Goal: Communication & Community: Answer question/provide support

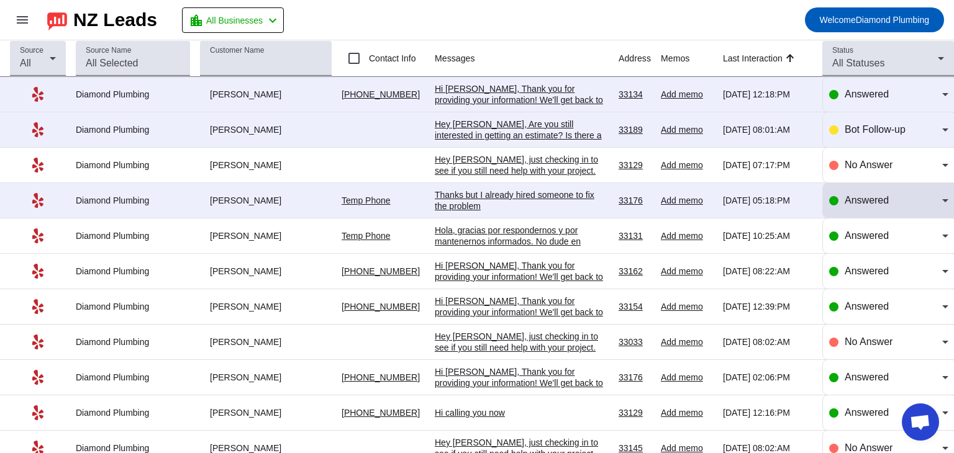
click at [923, 200] on div "Answered" at bounding box center [892, 200] width 97 height 15
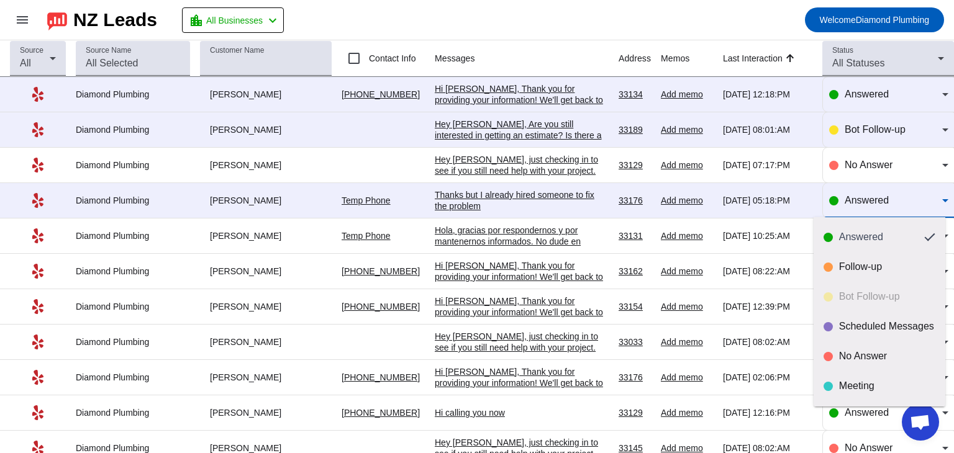
click at [908, 202] on div at bounding box center [477, 226] width 954 height 453
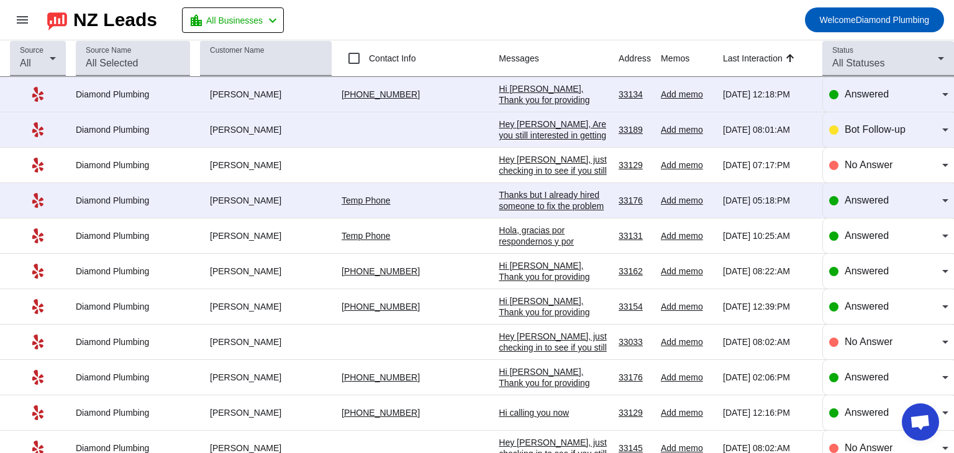
click at [513, 98] on div "Hi [PERSON_NAME], Thank you for providing your information! We'll get back to y…" at bounding box center [554, 111] width 110 height 56
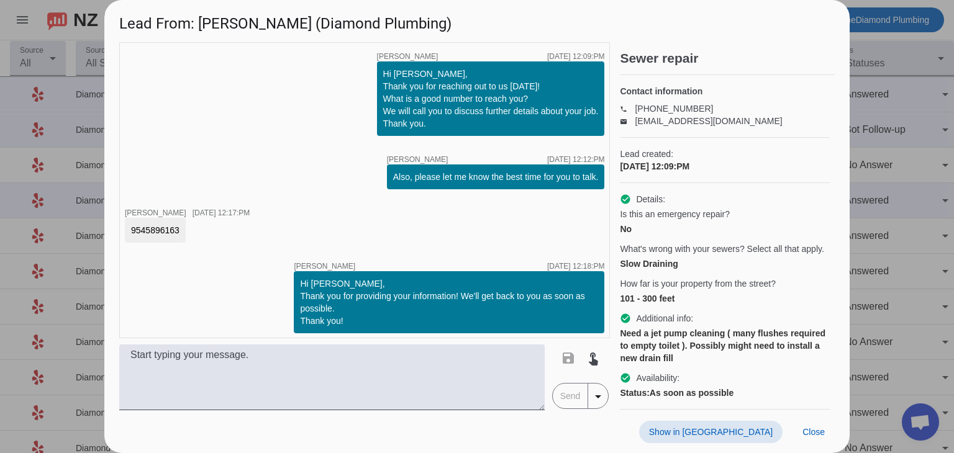
scroll to position [5, 0]
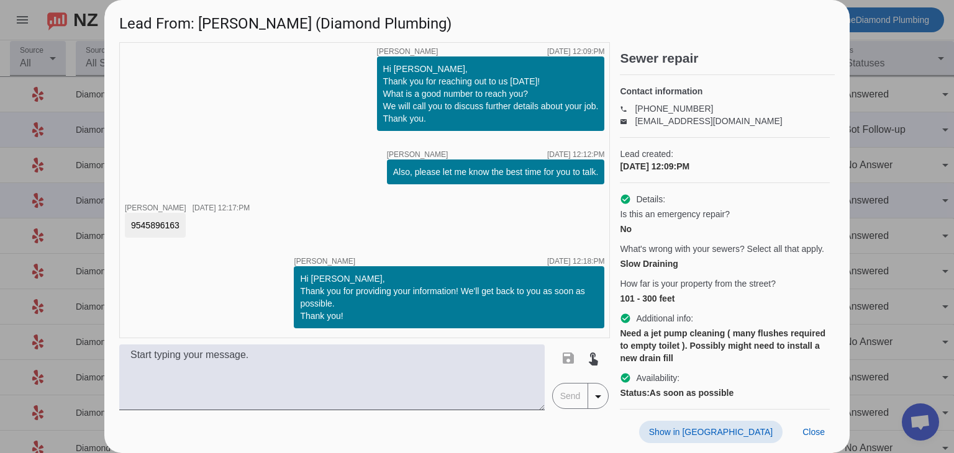
click at [301, 174] on div "timer close [PERSON_NAME] [DATE] 12:09:PM Hi [PERSON_NAME], Thank you for reach…" at bounding box center [364, 190] width 491 height 296
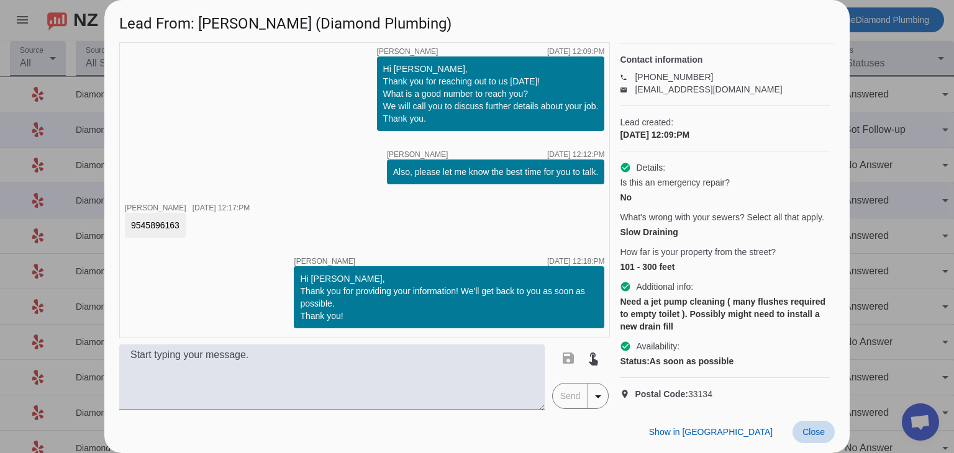
click at [810, 436] on span "Close" at bounding box center [813, 432] width 22 height 10
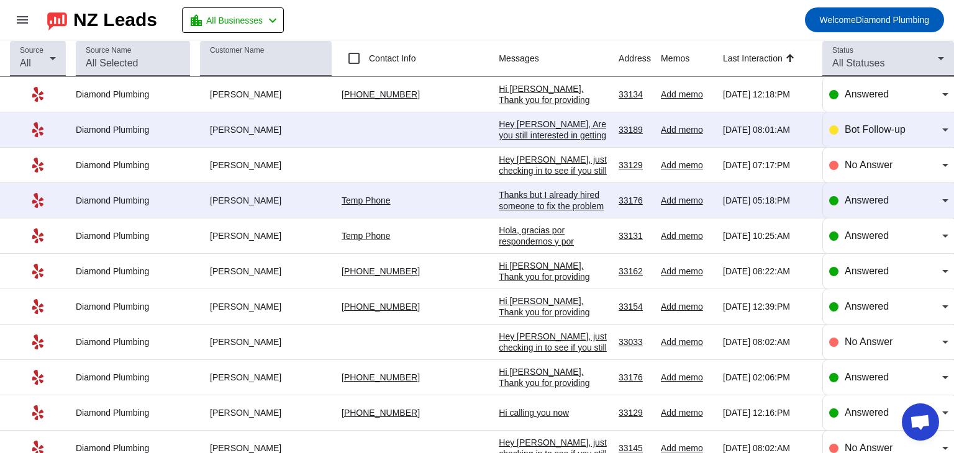
click at [545, 93] on div "Hi [PERSON_NAME], Thank you for providing your information! We'll get back to y…" at bounding box center [554, 111] width 110 height 56
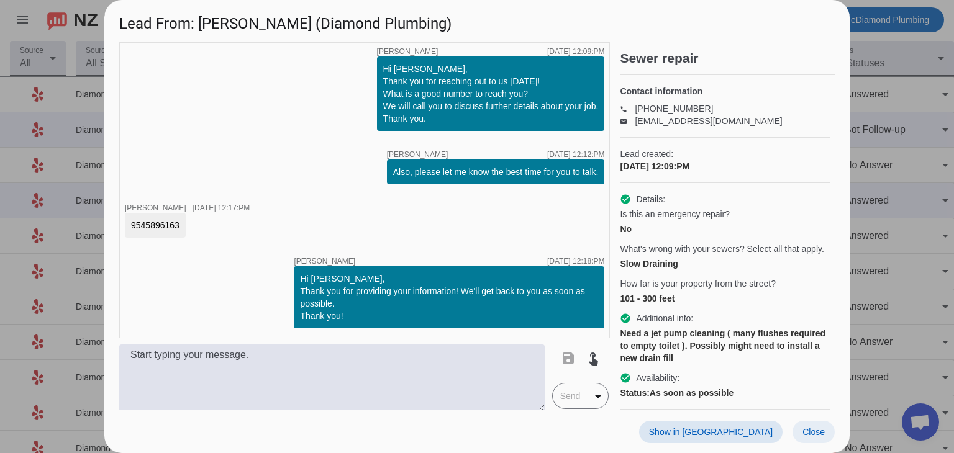
click at [818, 428] on span "Close" at bounding box center [813, 432] width 22 height 10
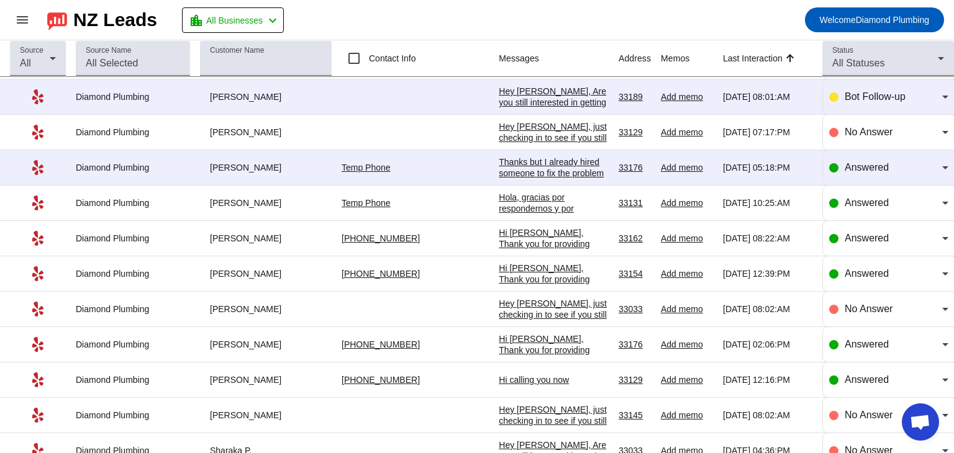
scroll to position [0, 0]
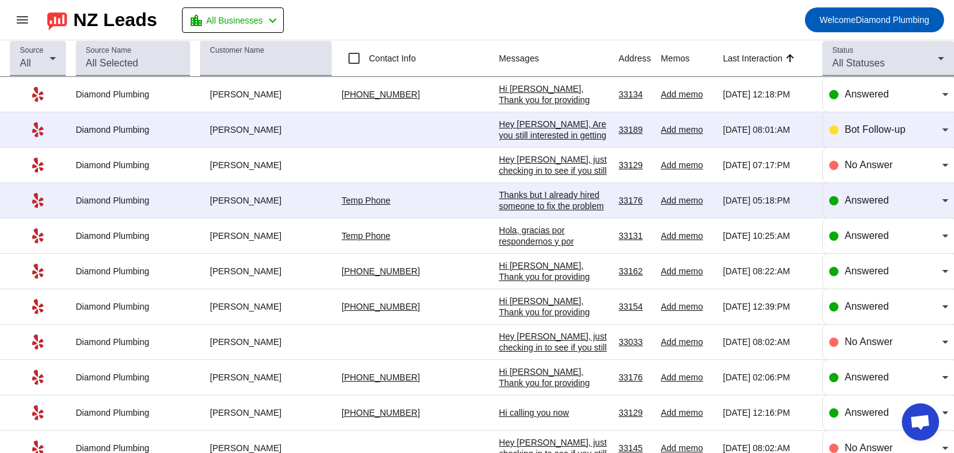
click at [435, 91] on div "[PHONE_NUMBER]" at bounding box center [414, 94] width 147 height 11
click at [536, 97] on div "Hi [PERSON_NAME], Thank you for providing your information! We'll get back to y…" at bounding box center [554, 111] width 110 height 56
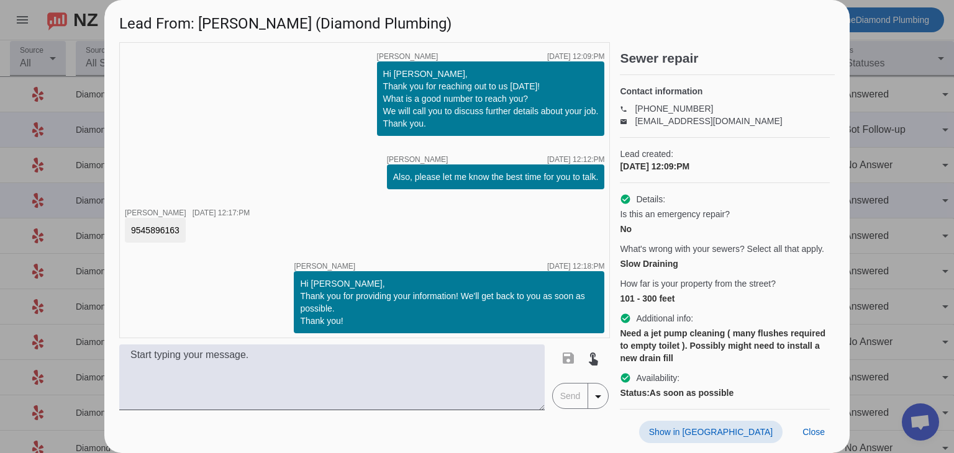
scroll to position [5, 0]
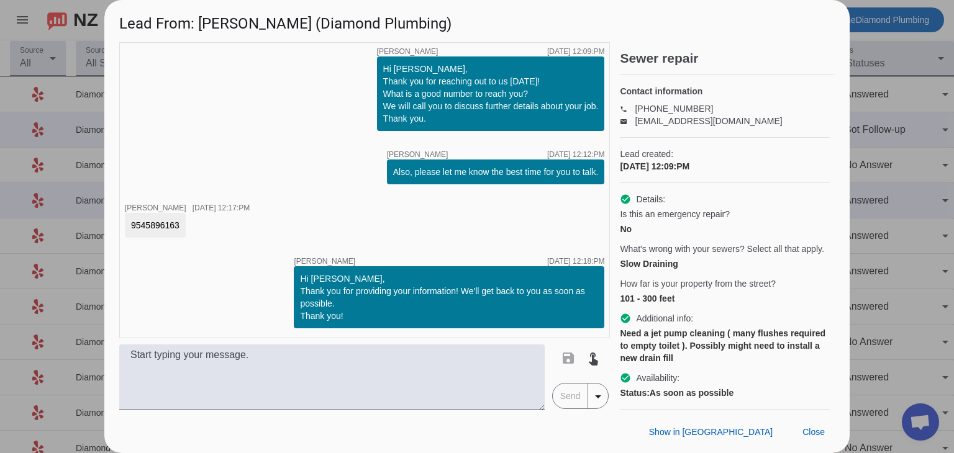
drag, startPoint x: 179, startPoint y: 225, endPoint x: 130, endPoint y: 224, distance: 49.1
click at [130, 224] on div "9545896163" at bounding box center [155, 225] width 61 height 25
copy div "9545896163"
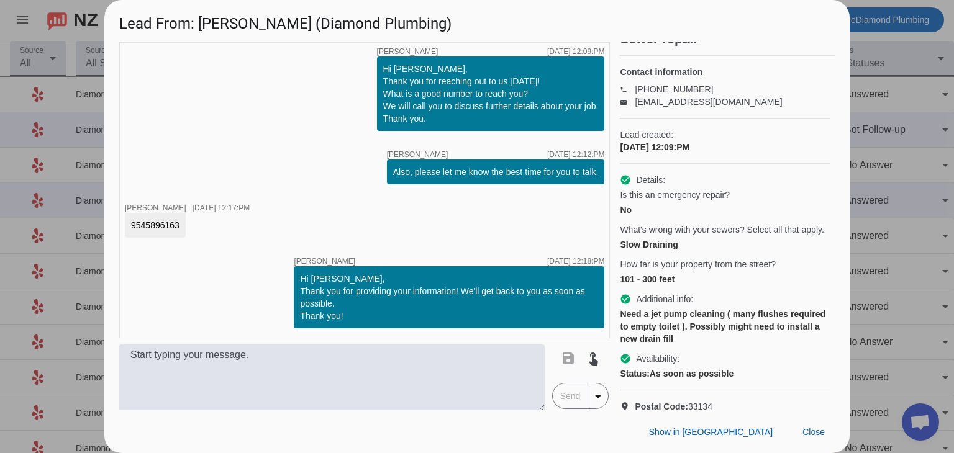
scroll to position [0, 0]
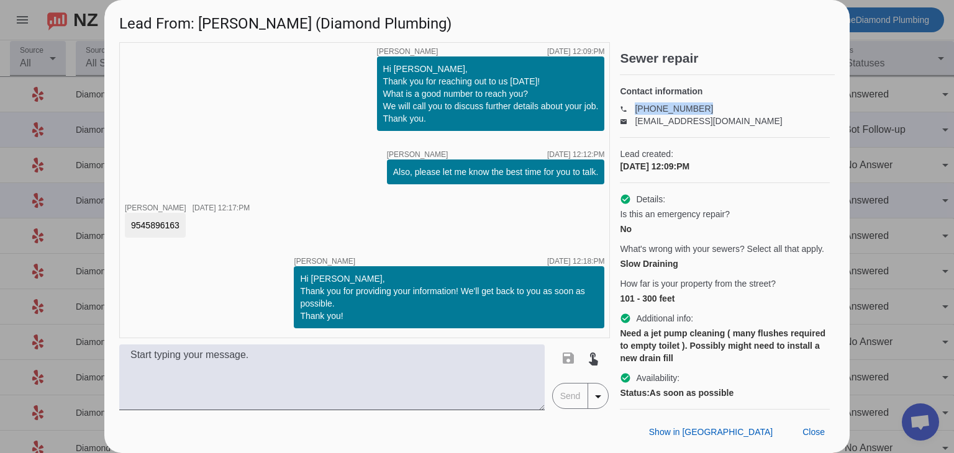
drag, startPoint x: 700, startPoint y: 109, endPoint x: 638, endPoint y: 107, distance: 62.1
click at [636, 107] on p "phone [PHONE_NUMBER]" at bounding box center [725, 108] width 210 height 12
copy link "[PHONE_NUMBER]"
click at [810, 423] on span at bounding box center [813, 432] width 42 height 22
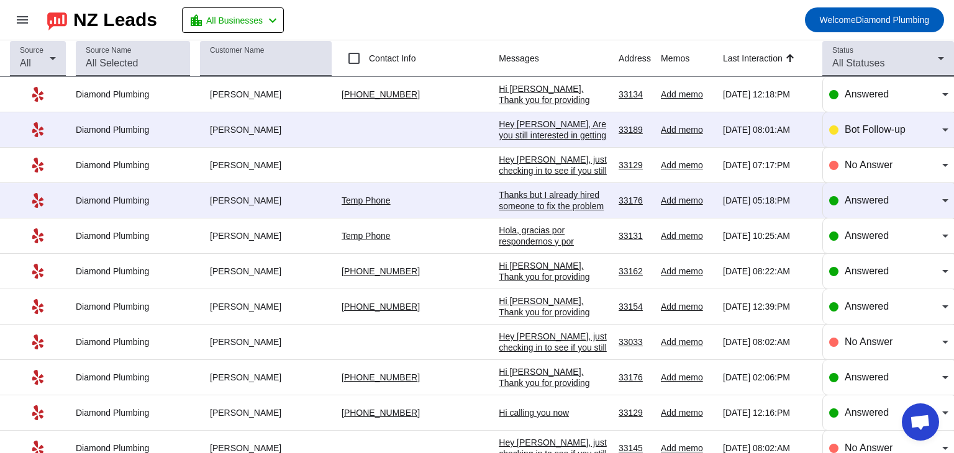
click at [507, 201] on div "Thanks but I already hired someone to fix the problem" at bounding box center [554, 200] width 110 height 22
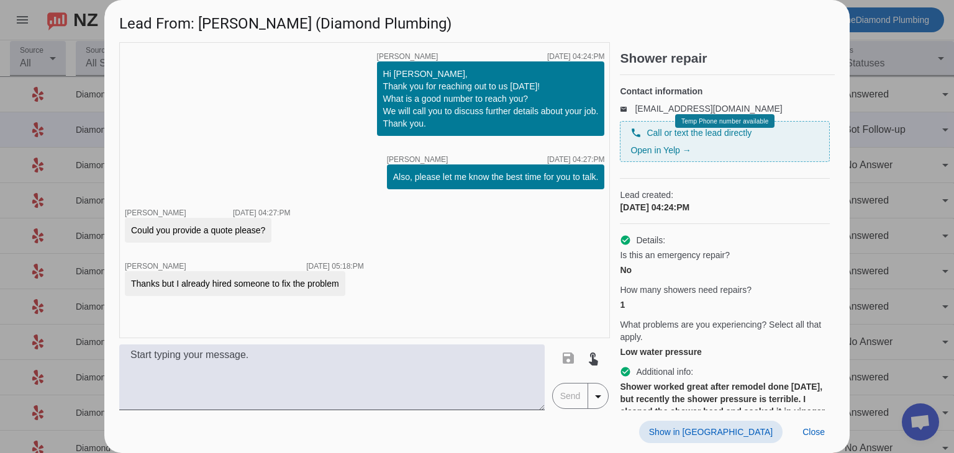
scroll to position [1, 0]
click at [815, 430] on span "Close" at bounding box center [813, 432] width 22 height 10
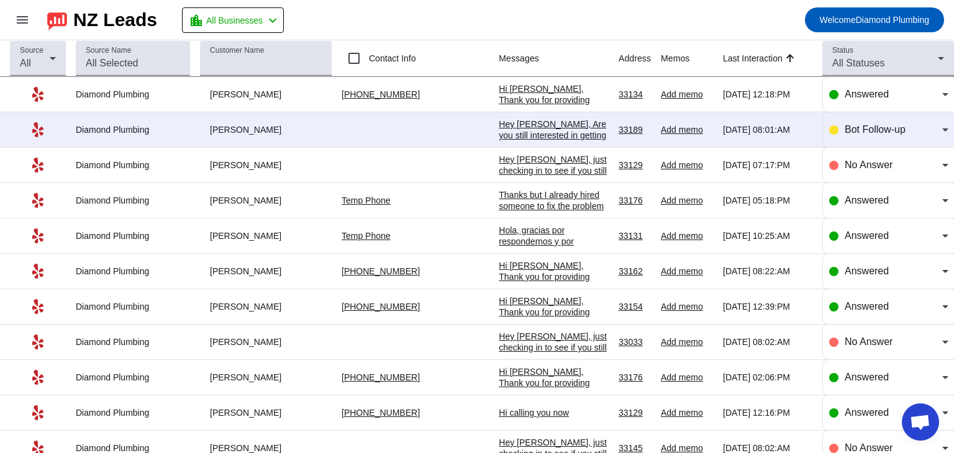
click at [551, 165] on div "Hey [PERSON_NAME], just checking in to see if you still need help with your pro…" at bounding box center [554, 193] width 110 height 78
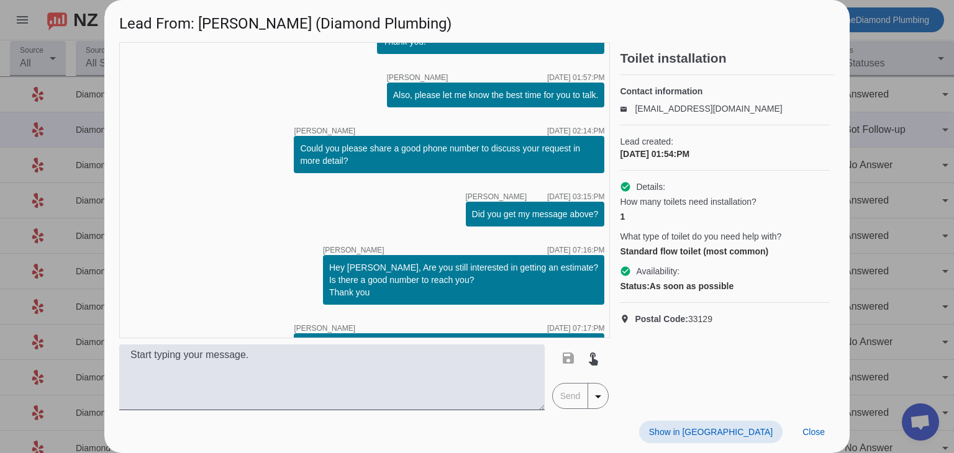
scroll to position [137, 0]
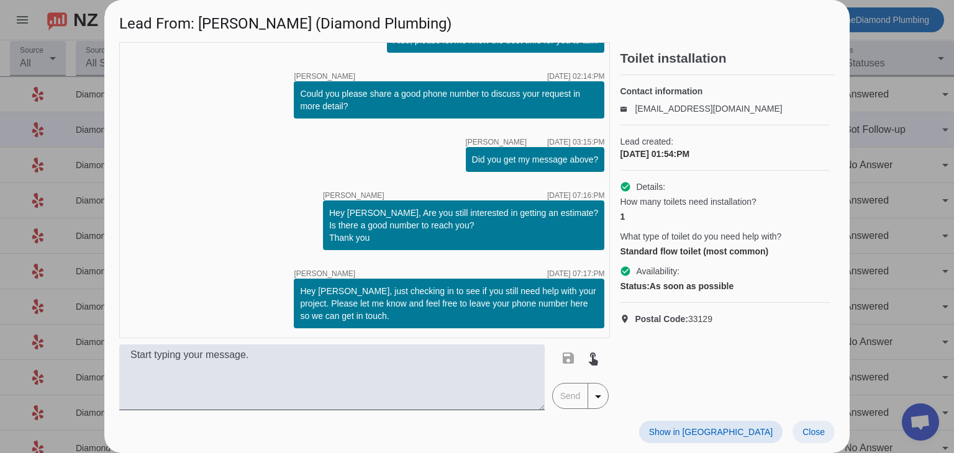
click at [808, 431] on span "Close" at bounding box center [813, 432] width 22 height 10
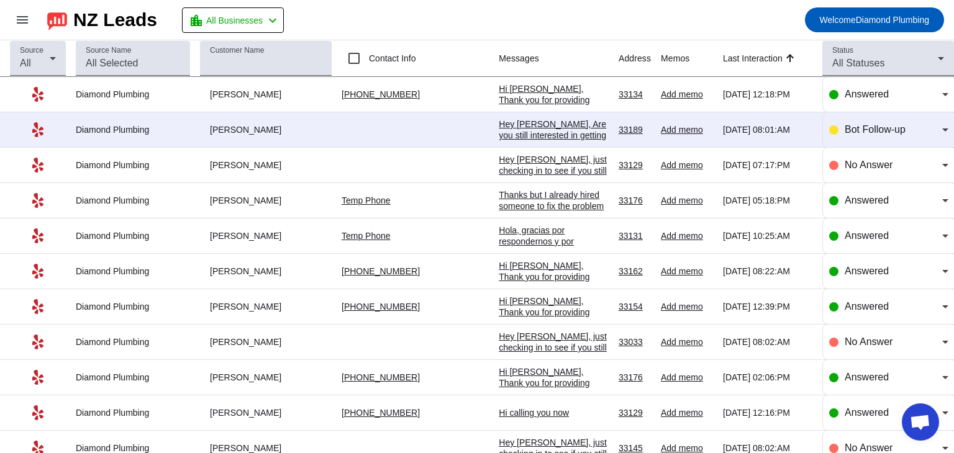
click at [509, 131] on div "Hey [PERSON_NAME], Are you still interested in getting an estimate? Is there a …" at bounding box center [554, 147] width 110 height 56
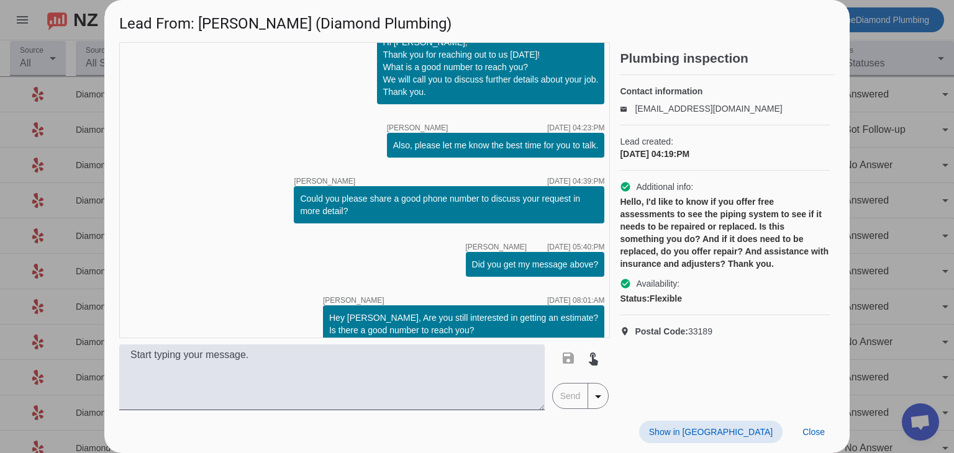
scroll to position [59, 0]
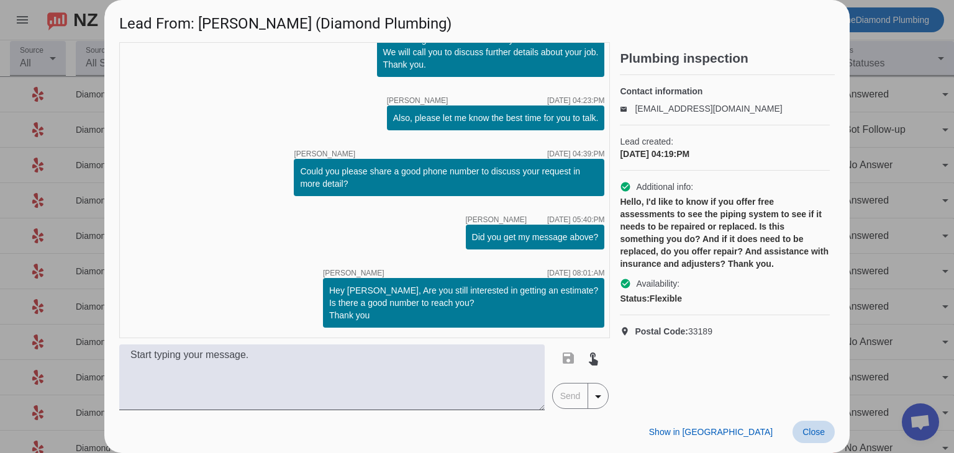
click at [807, 430] on span "Close" at bounding box center [813, 432] width 22 height 10
